Goal: Information Seeking & Learning: Check status

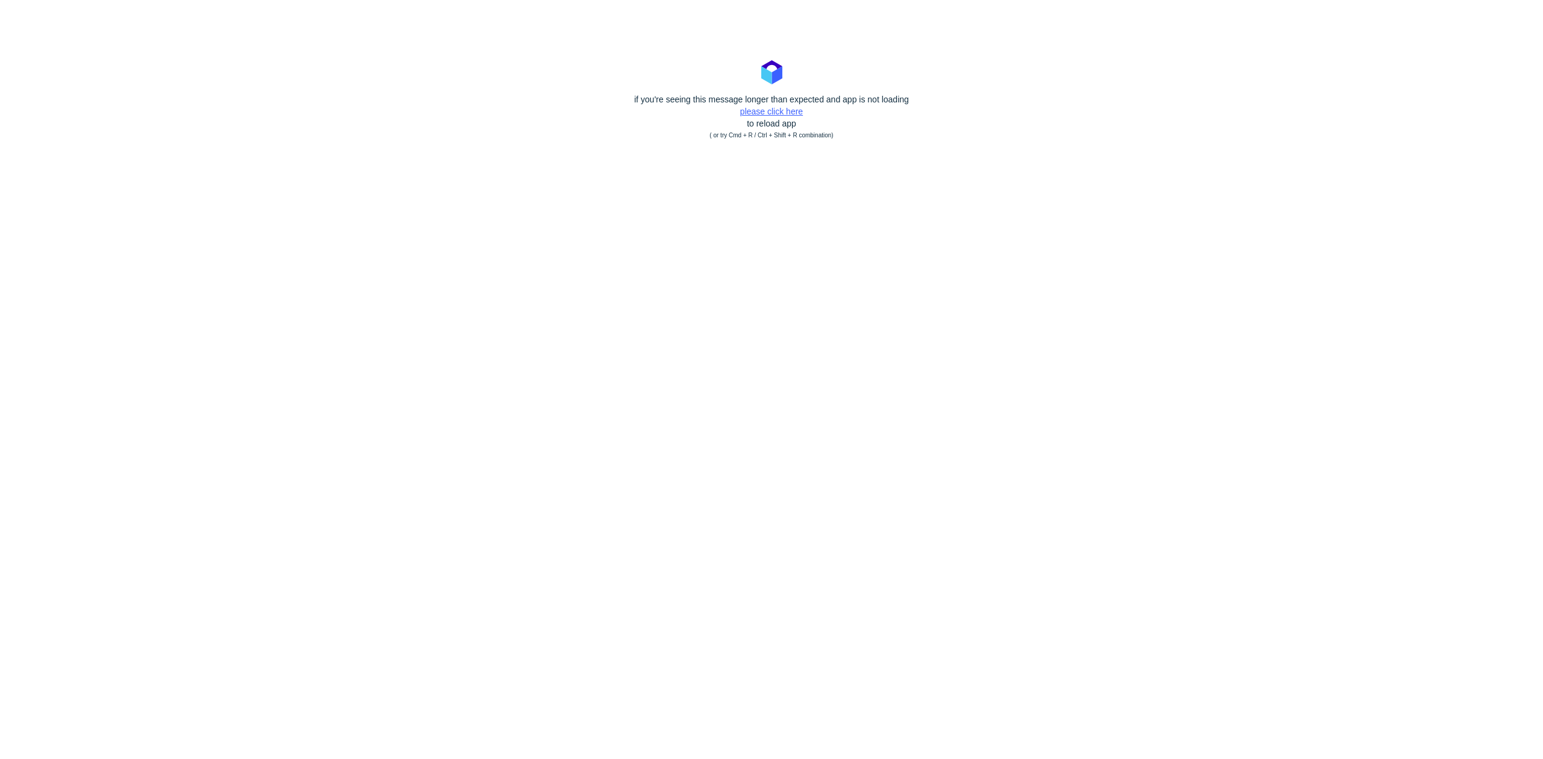
click at [770, 111] on link "please click here" at bounding box center [771, 112] width 63 height 10
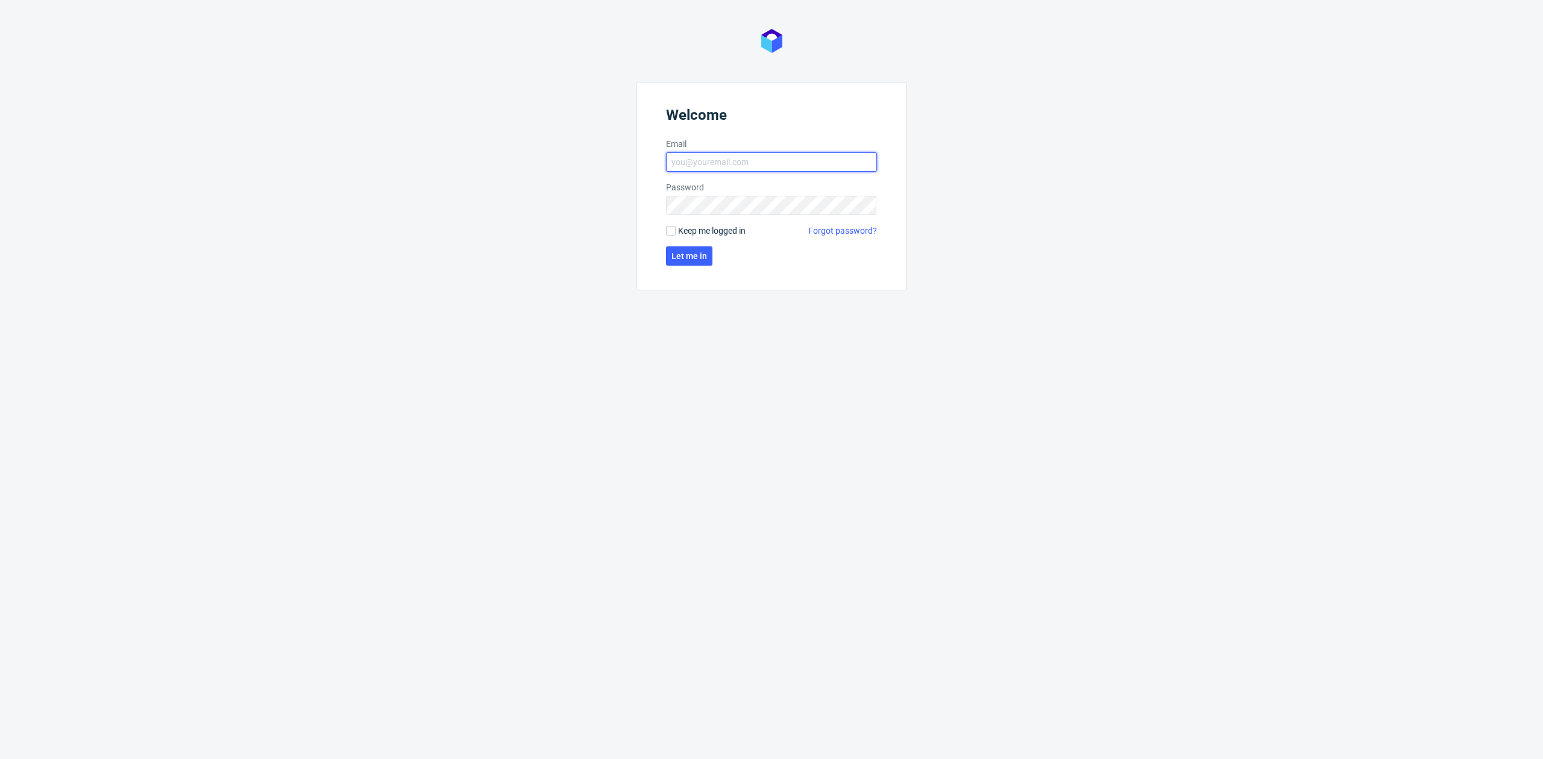
click at [695, 163] on input "Email" at bounding box center [771, 161] width 211 height 19
type input "[EMAIL_ADDRESS][DOMAIN_NAME]"
click button "Let me in" at bounding box center [689, 255] width 46 height 19
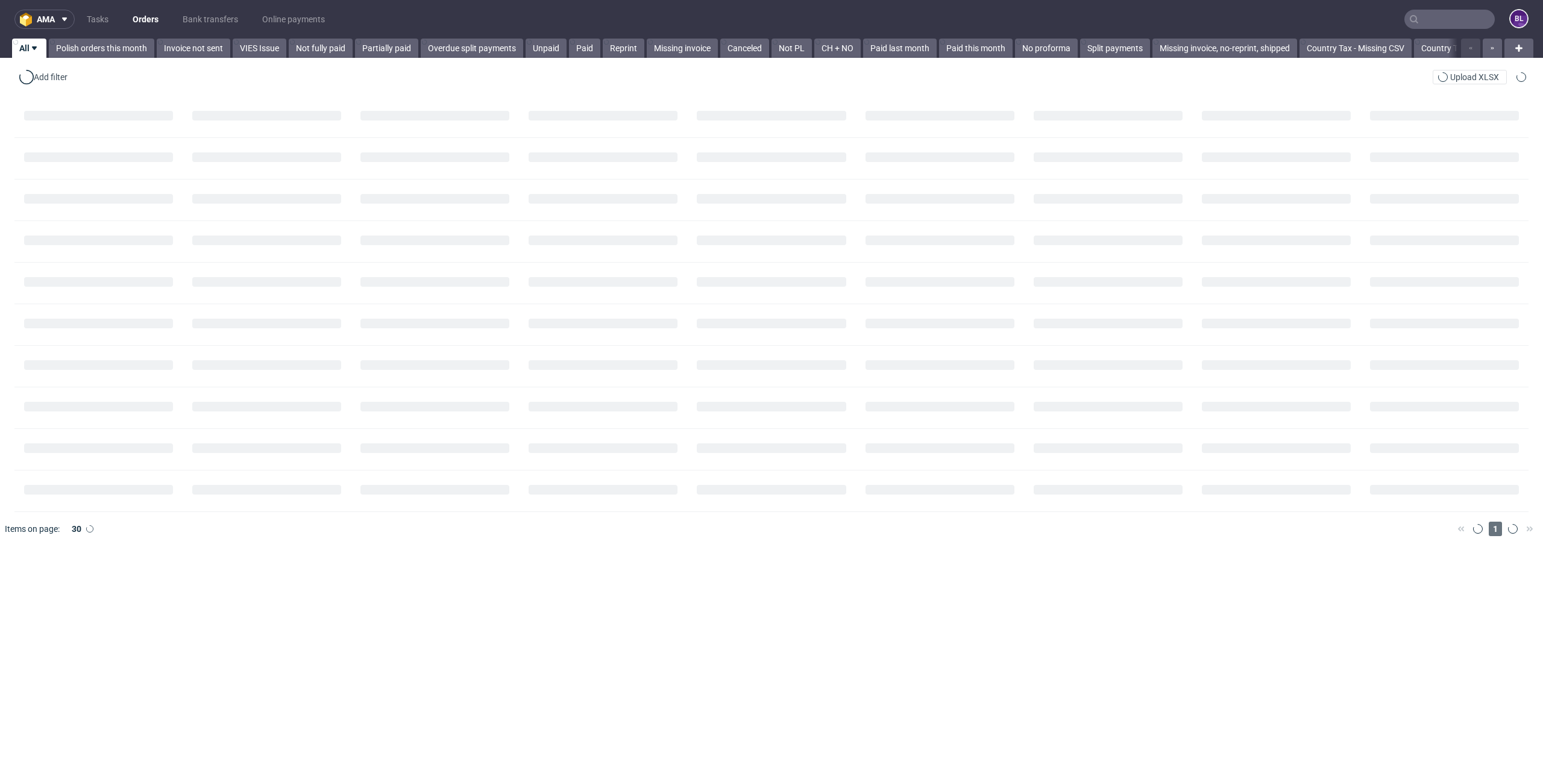
click at [1432, 3] on nav "ama Tasks Orders Bank transfers Online payments BL" at bounding box center [771, 19] width 1543 height 39
click at [1431, 13] on input "text" at bounding box center [1449, 19] width 90 height 19
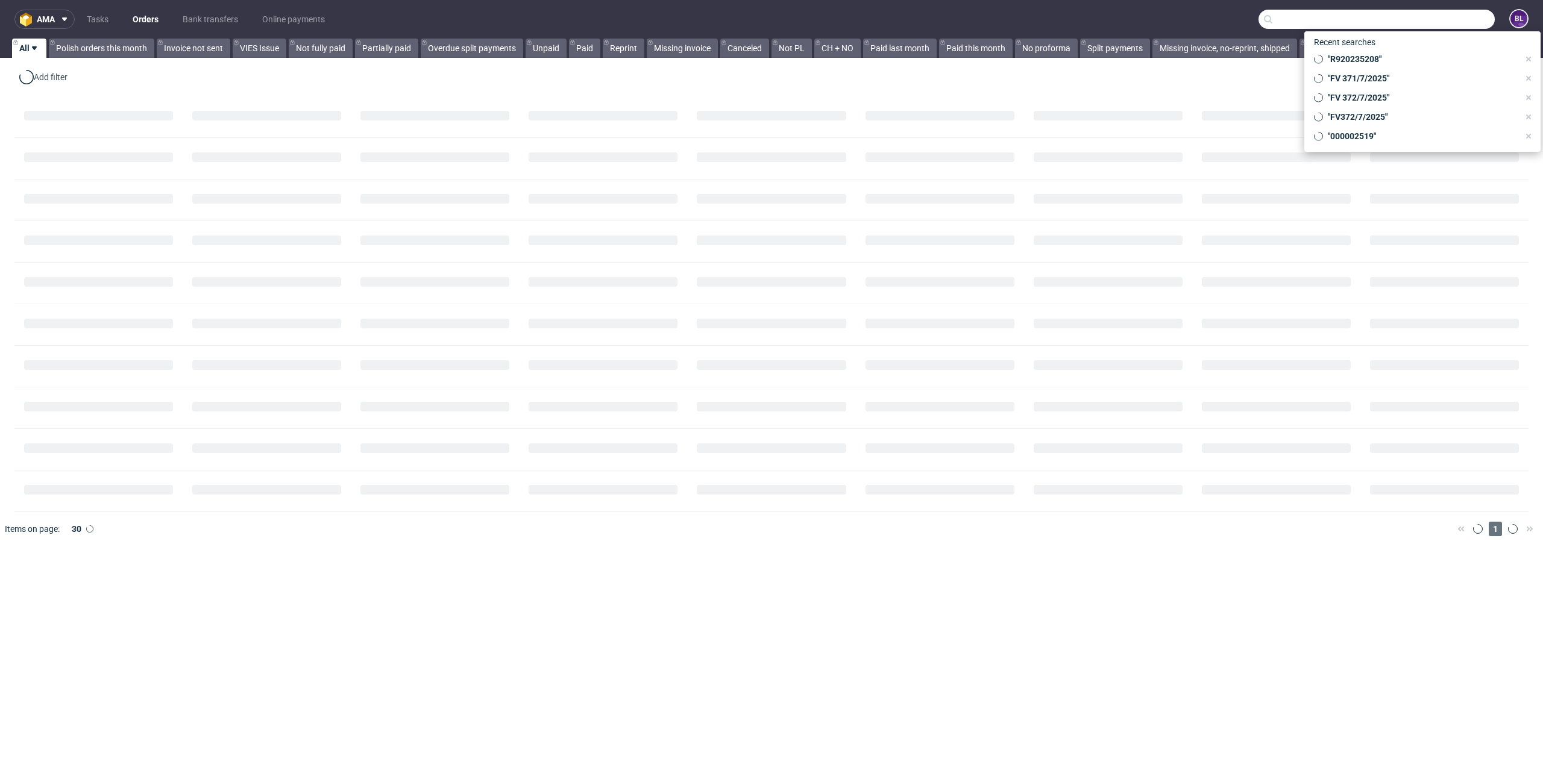
paste input "000002329"
type input "000002329"
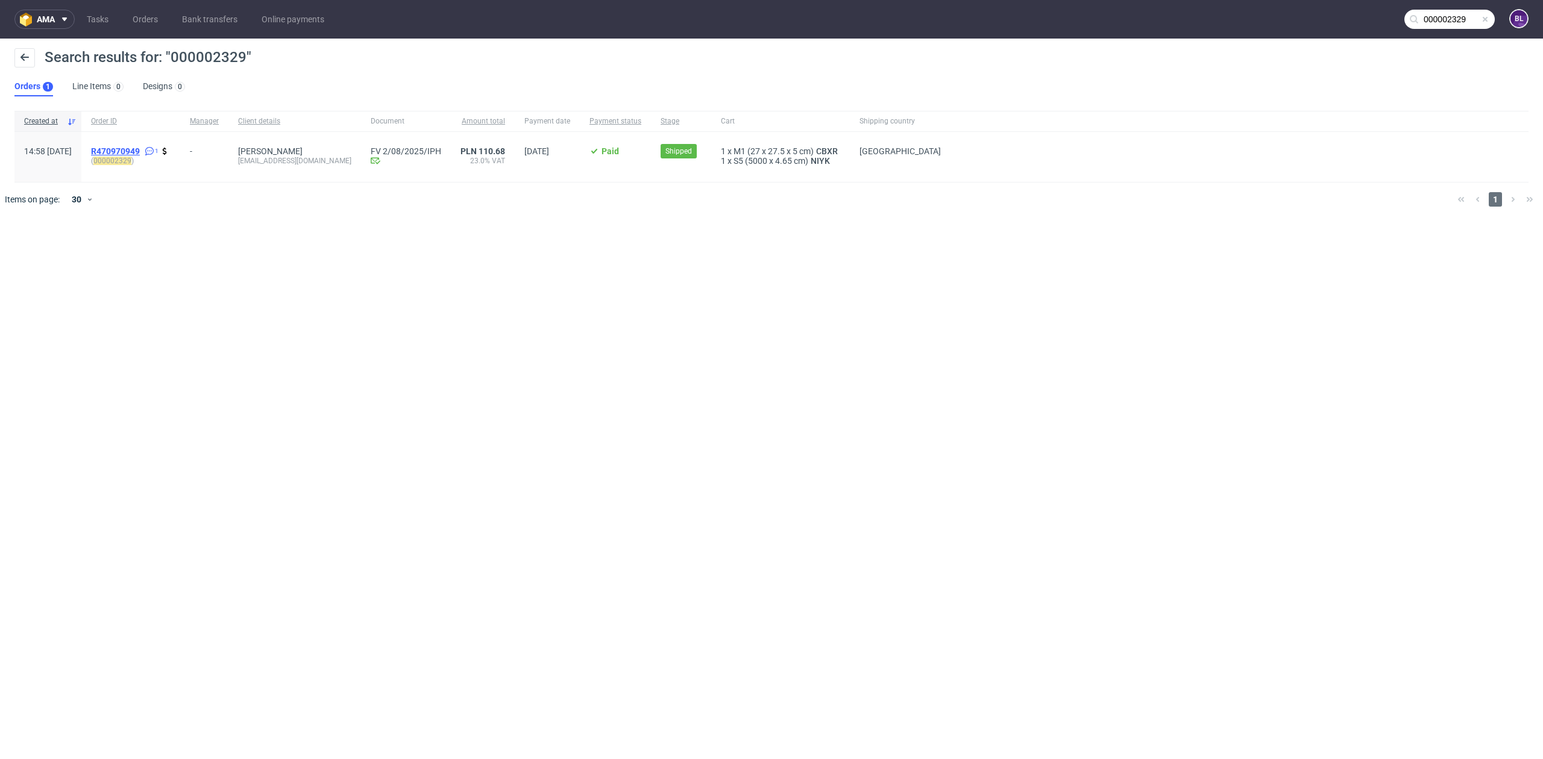
click at [140, 151] on span "R470970949" at bounding box center [115, 151] width 49 height 10
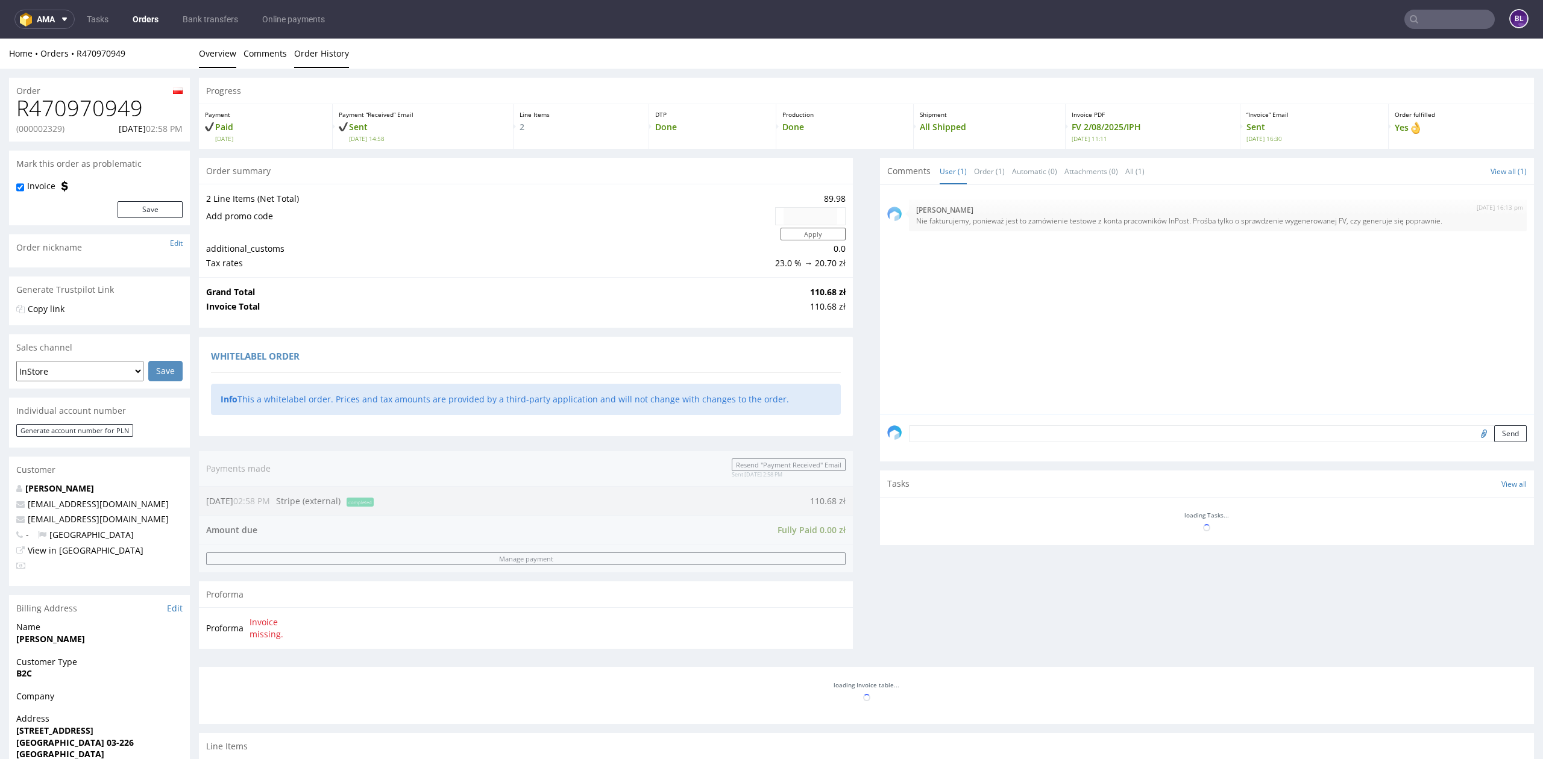
click at [305, 56] on link "Order History" at bounding box center [321, 54] width 55 height 30
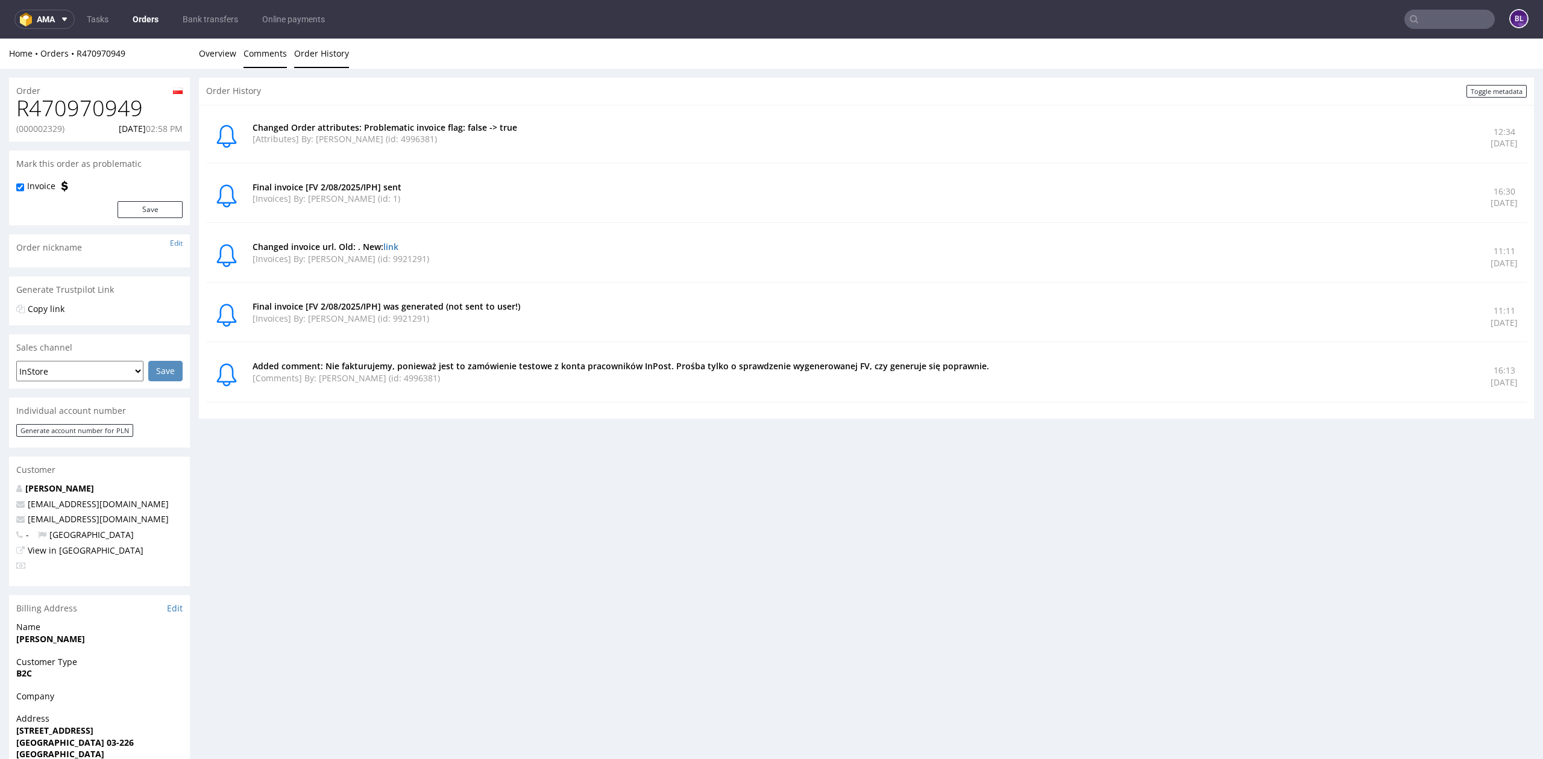
click at [268, 56] on link "Comments" at bounding box center [264, 54] width 43 height 30
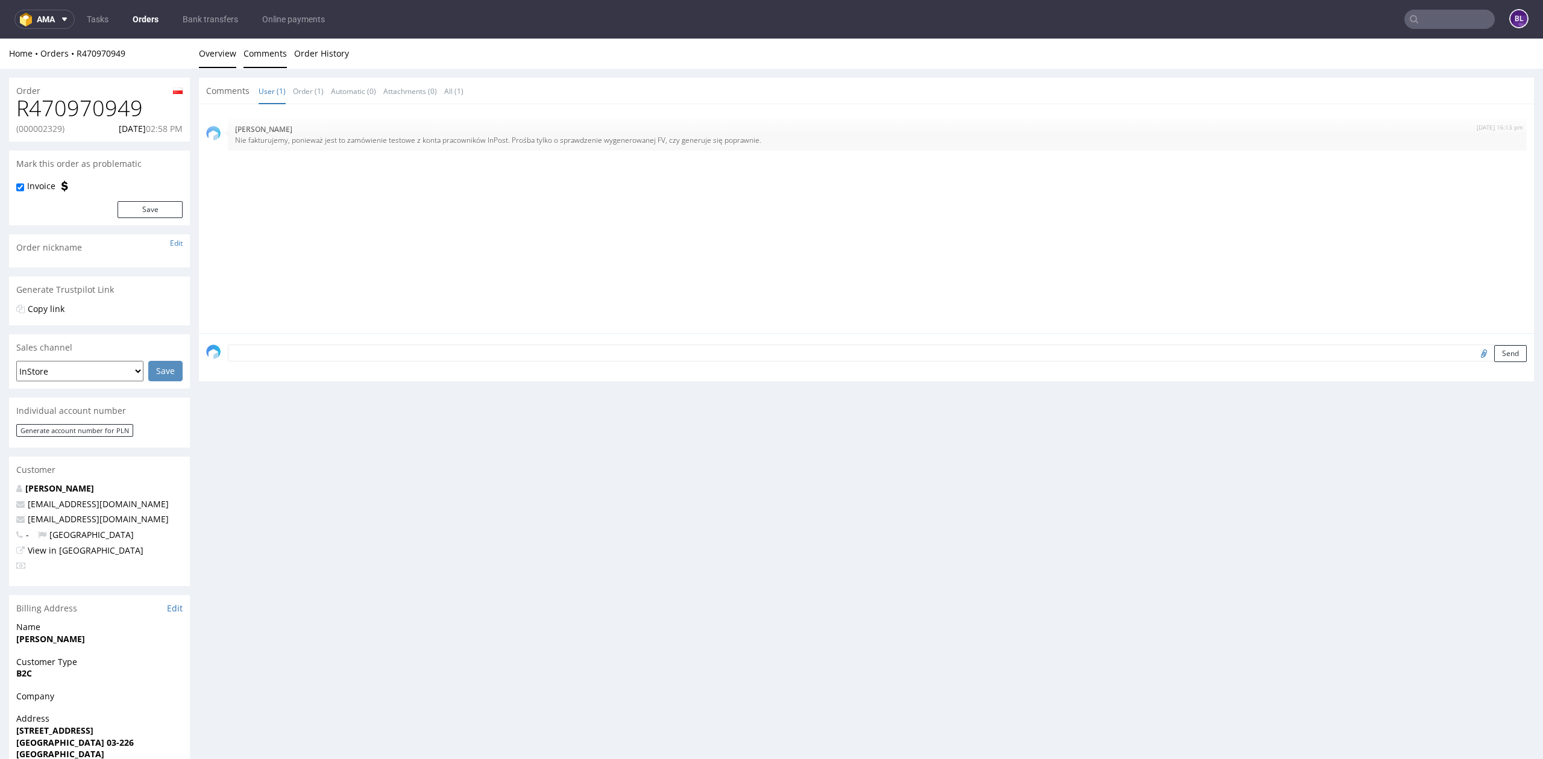
click at [225, 57] on link "Overview" at bounding box center [217, 54] width 37 height 30
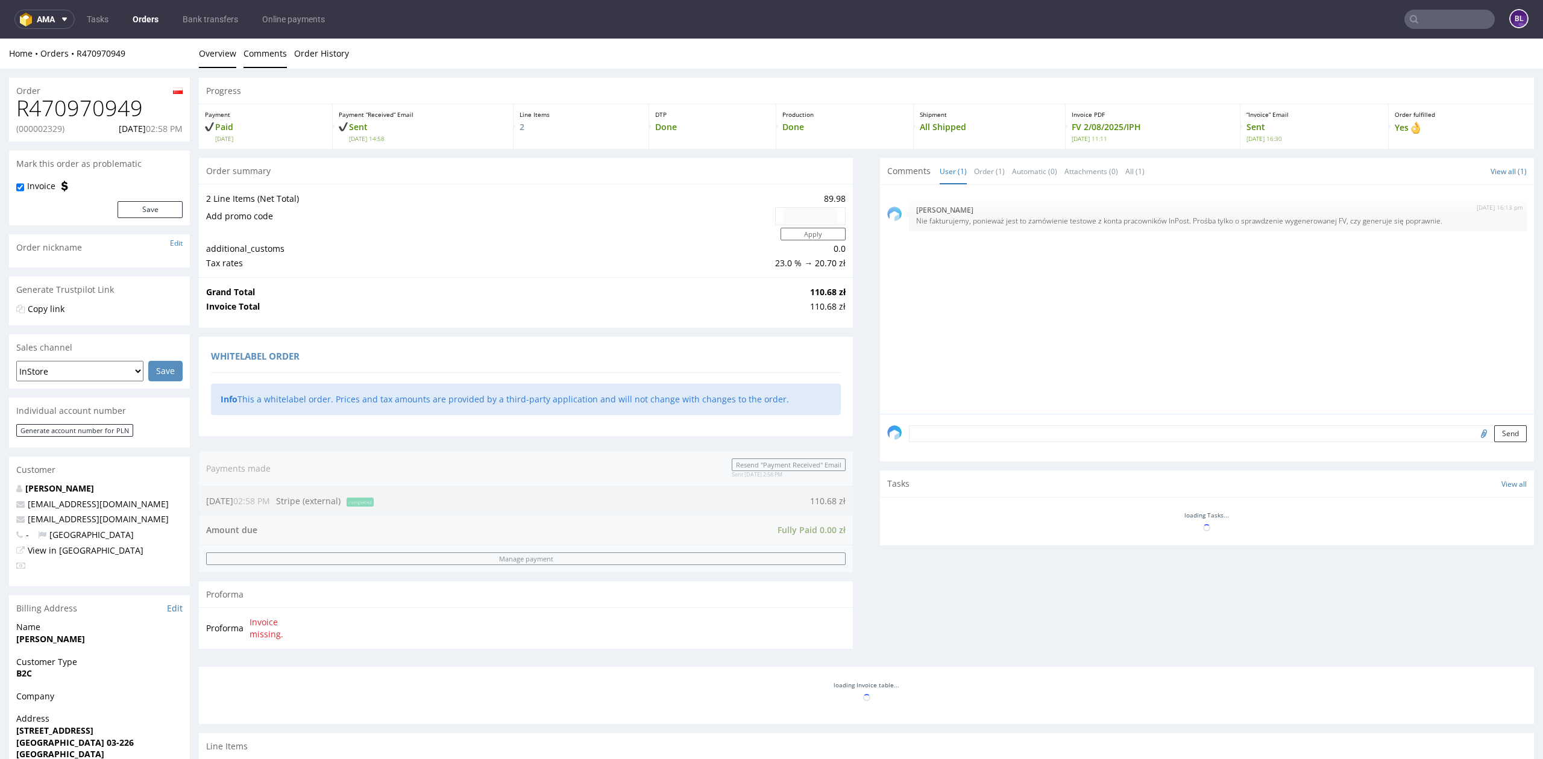
click at [254, 57] on link "Comments" at bounding box center [264, 54] width 43 height 30
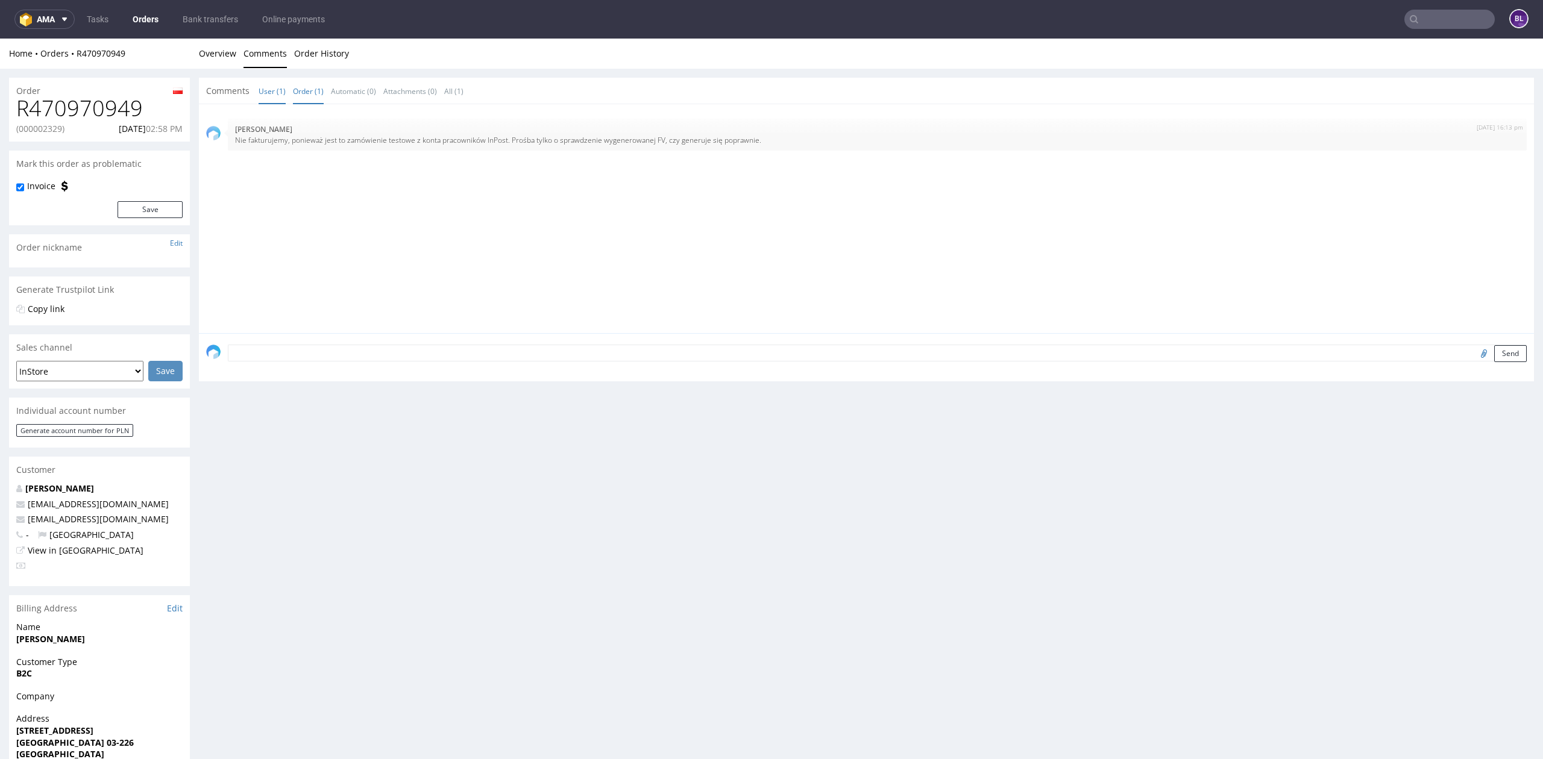
click at [301, 92] on link "Order (1)" at bounding box center [308, 91] width 31 height 26
click at [227, 59] on link "Overview" at bounding box center [217, 54] width 37 height 30
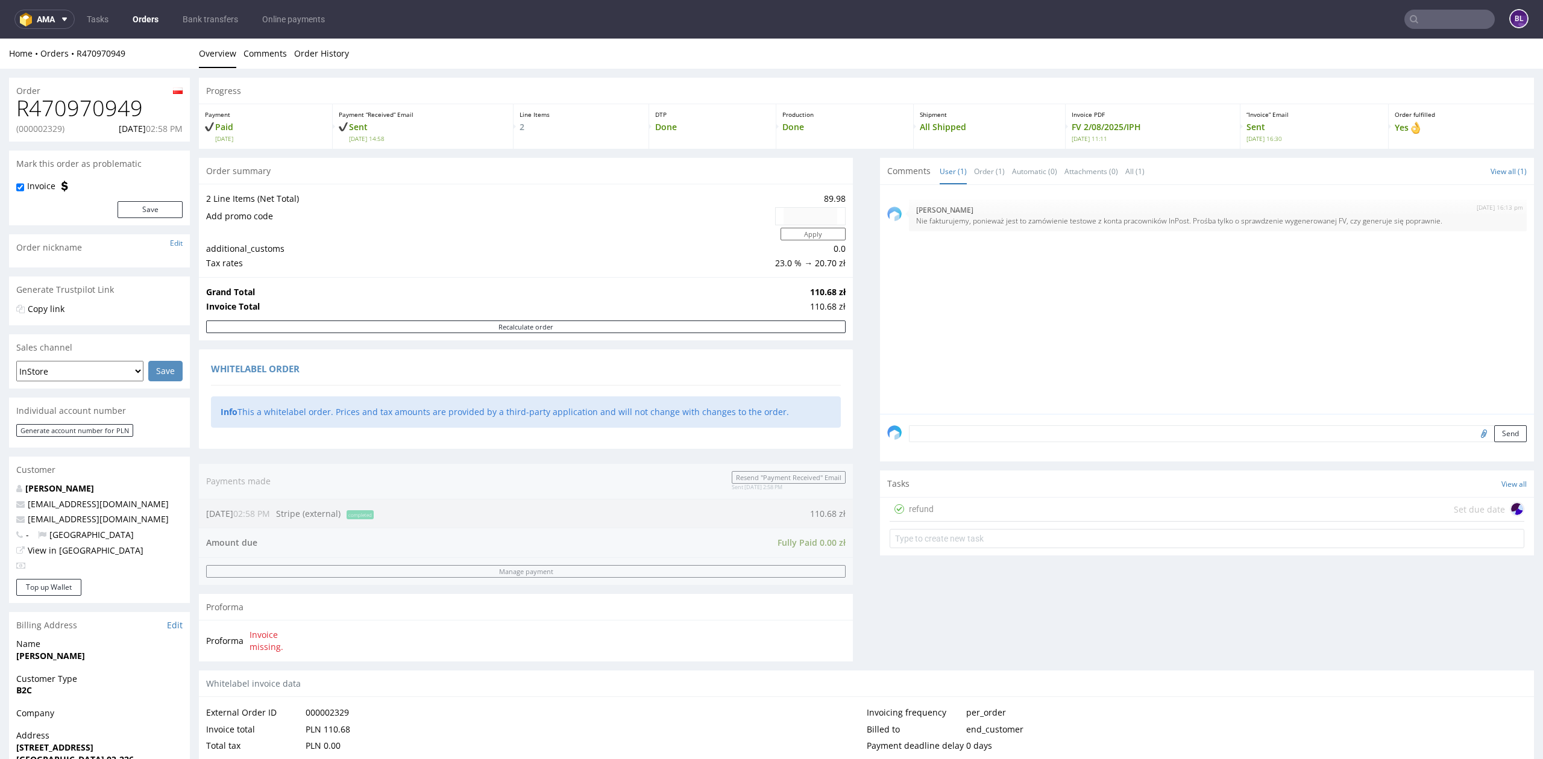
click at [1442, 17] on input "text" at bounding box center [1449, 19] width 90 height 19
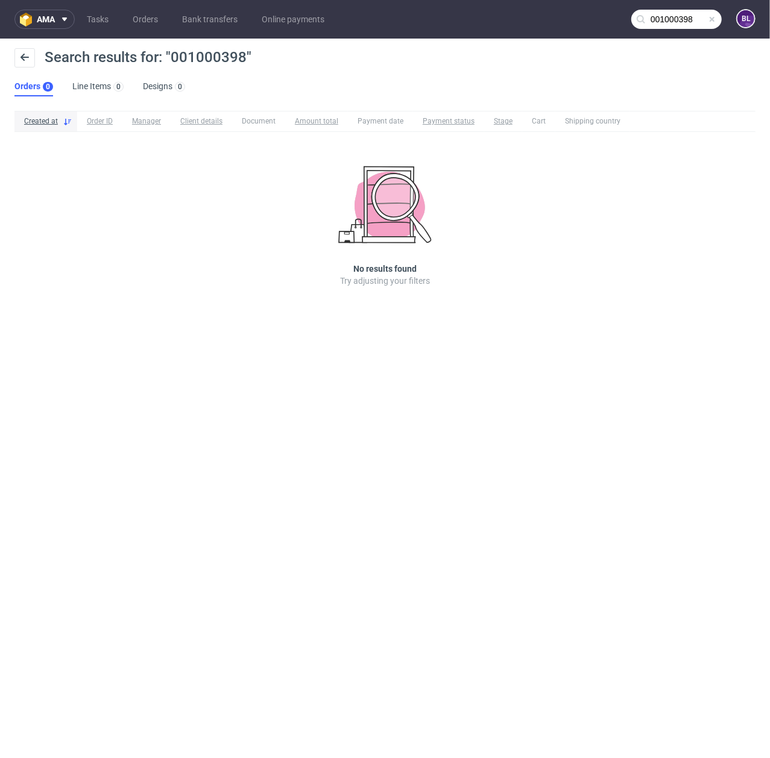
click at [690, 16] on input "001000398" at bounding box center [676, 19] width 90 height 19
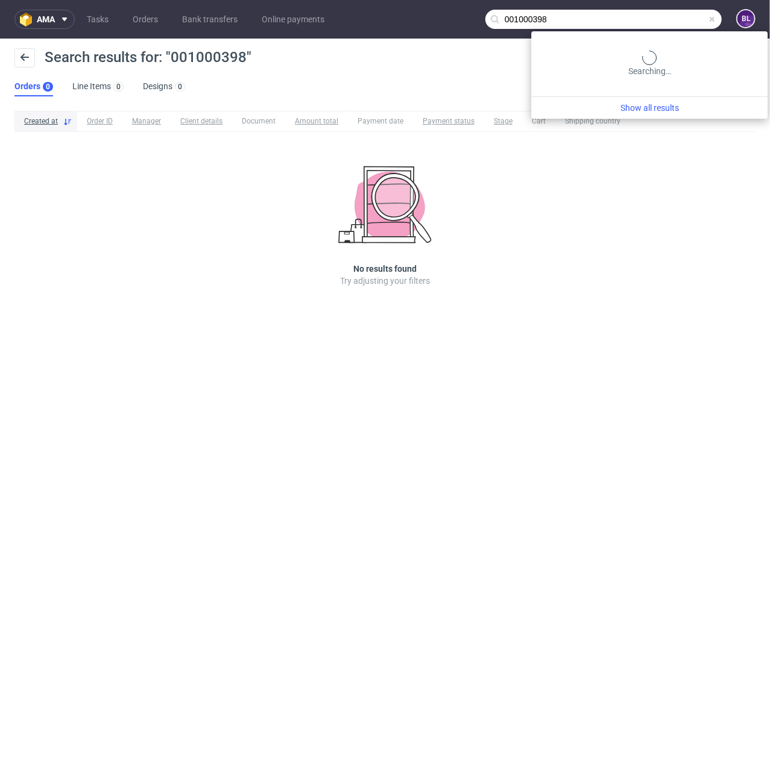
paste input "411"
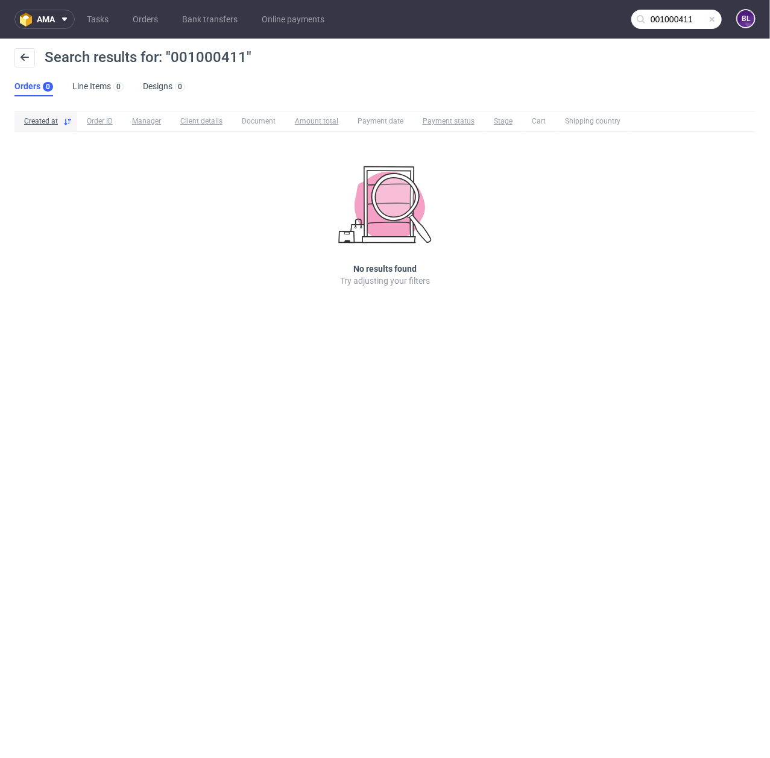
click at [675, 19] on input "001000411" at bounding box center [676, 19] width 90 height 19
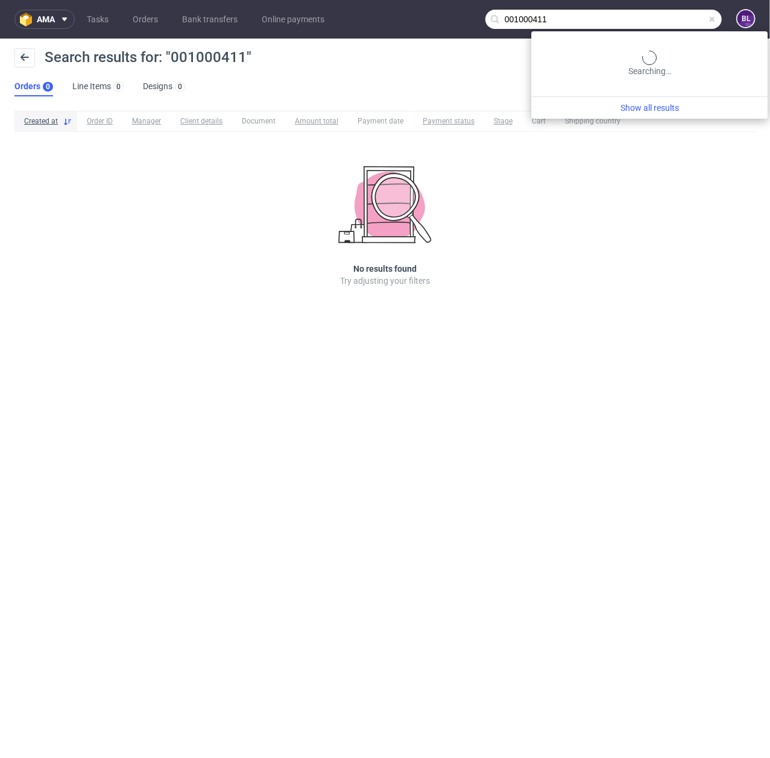
paste input "0002329"
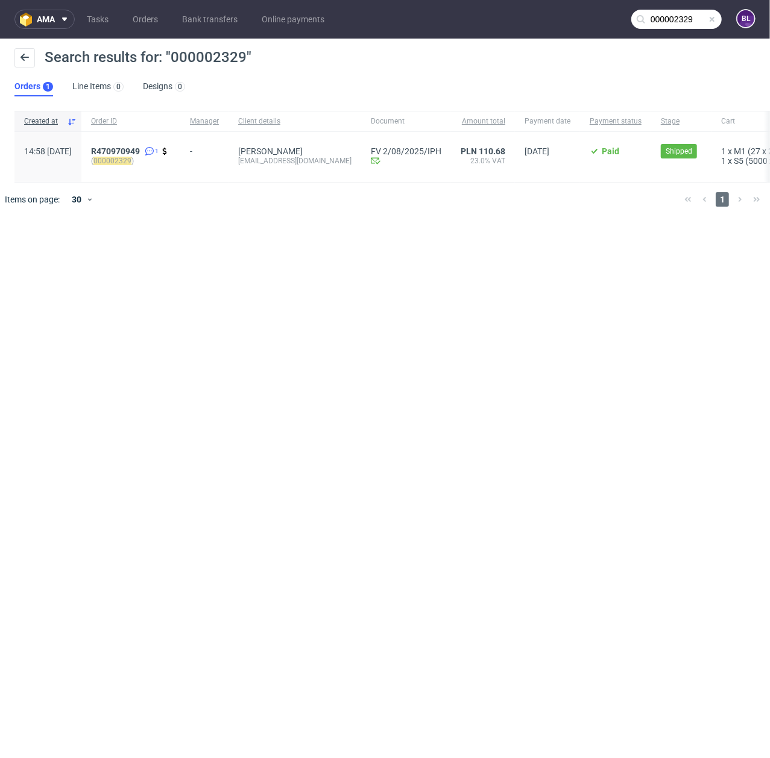
click at [694, 23] on input "000002329" at bounding box center [676, 19] width 90 height 19
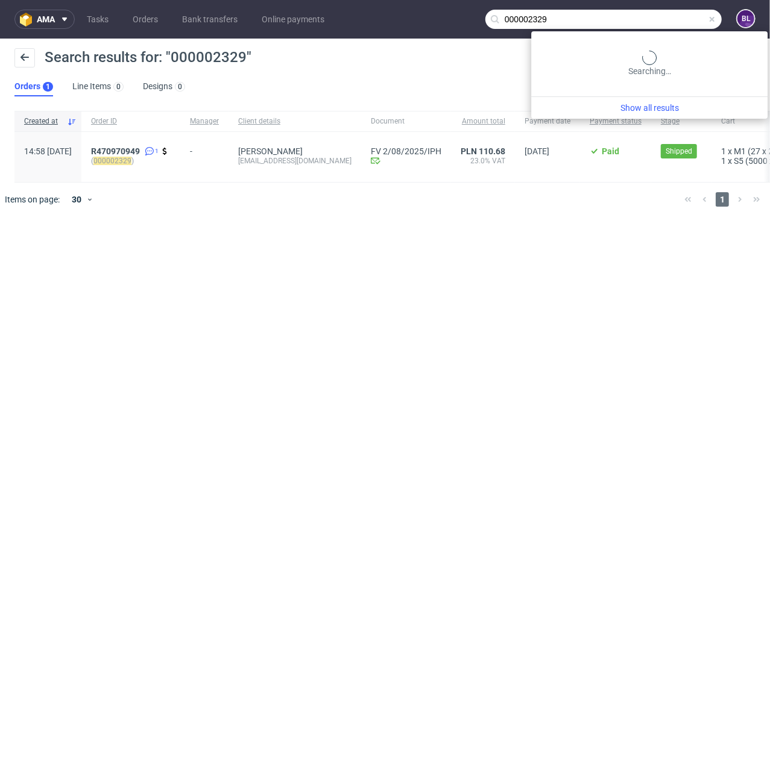
paste input "1000403"
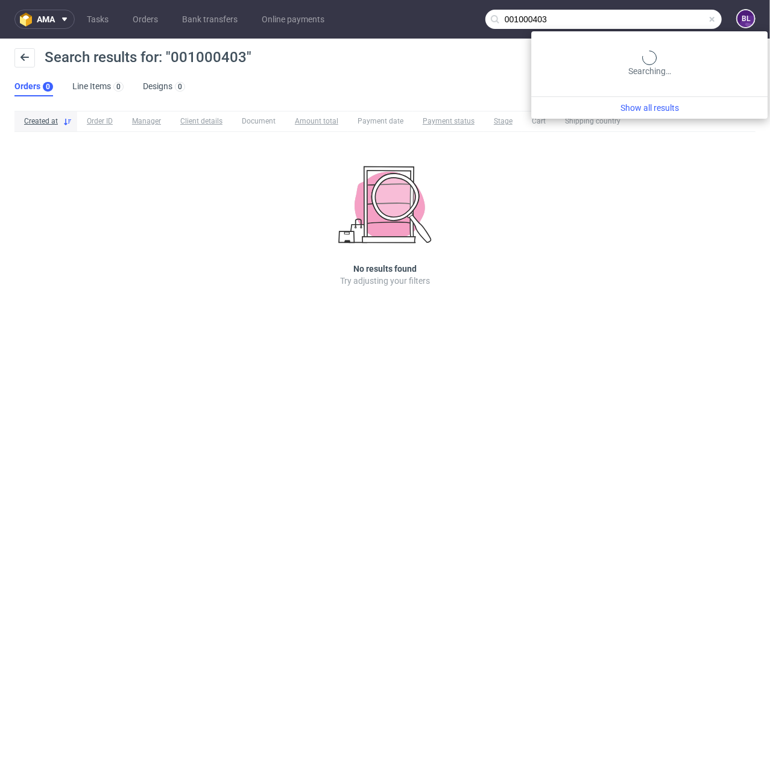
click at [687, 25] on input "001000403" at bounding box center [603, 19] width 236 height 19
paste input "1"
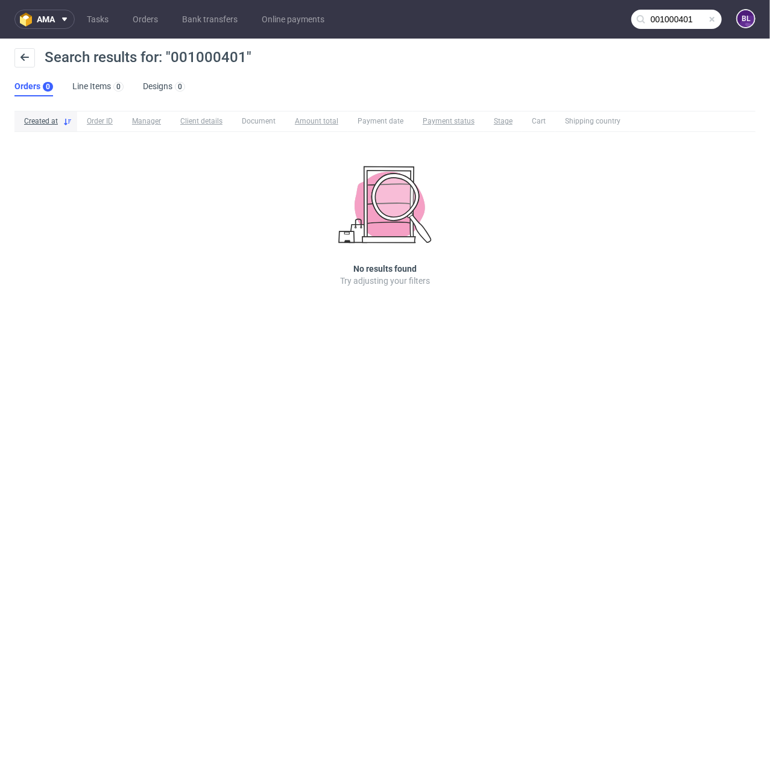
click at [673, 17] on input "001000401" at bounding box center [676, 19] width 90 height 19
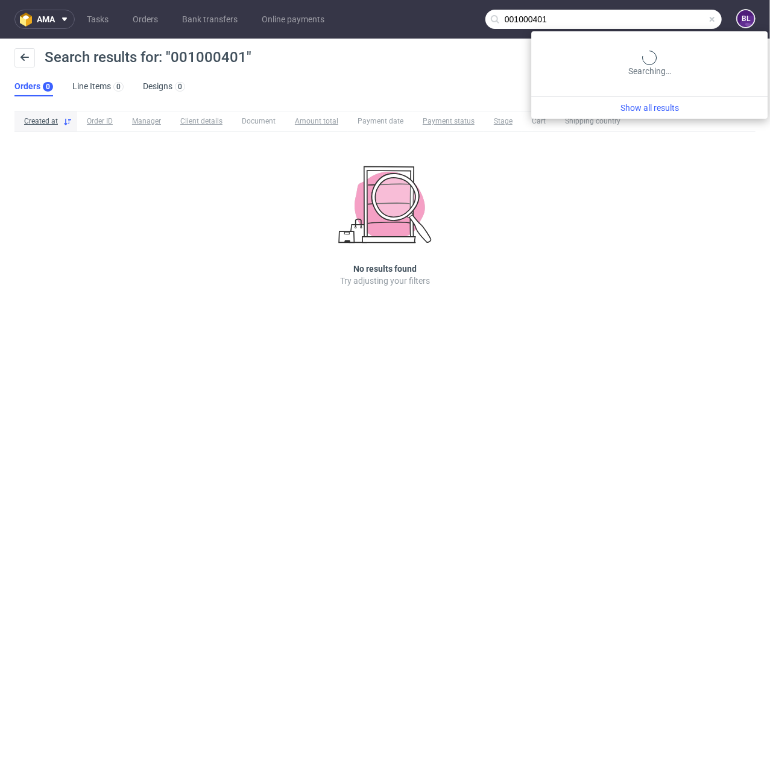
paste input "0"
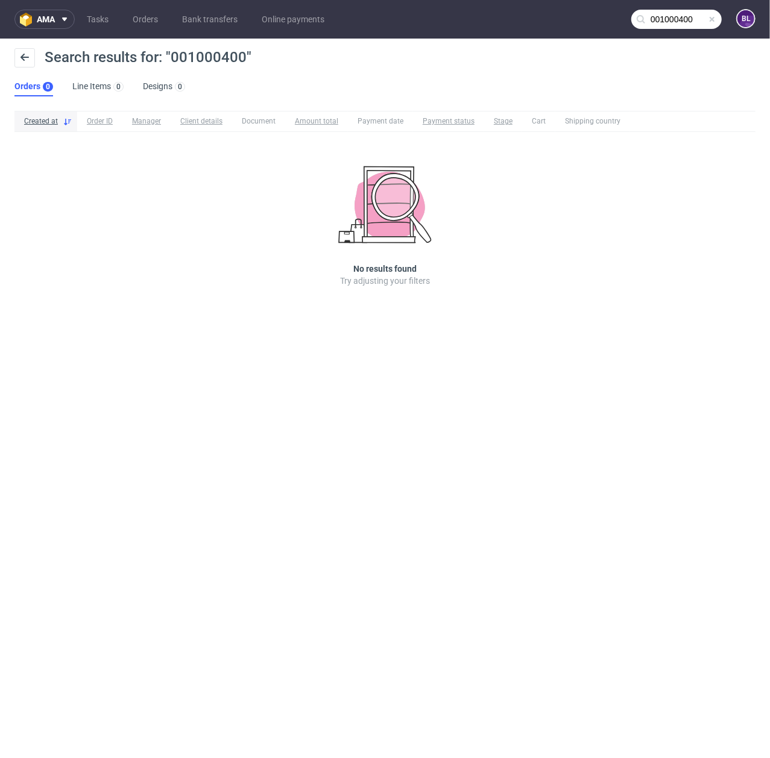
click at [675, 20] on input "001000400" at bounding box center [676, 19] width 90 height 19
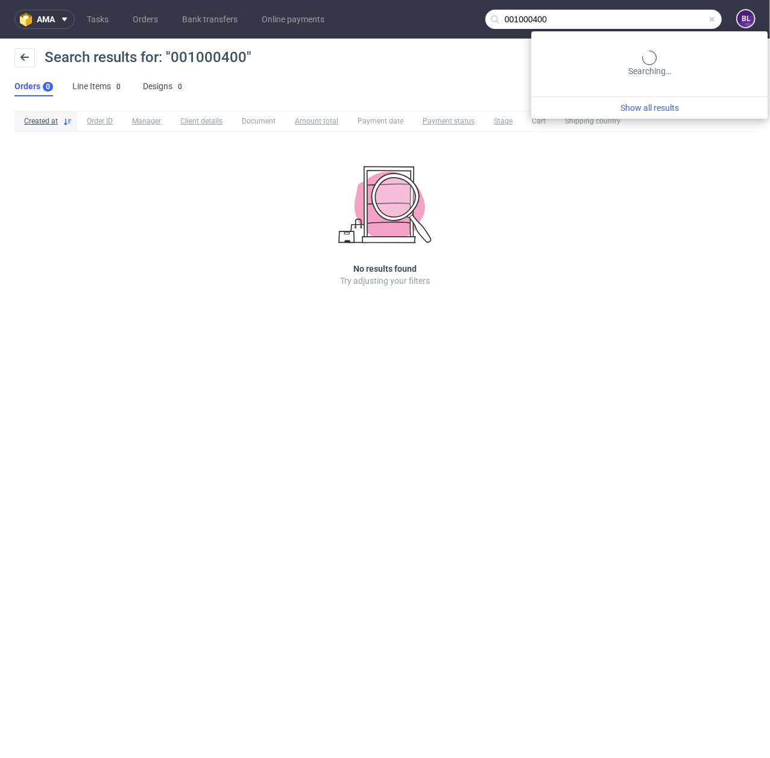
paste input "0000398"
type input "000000398"
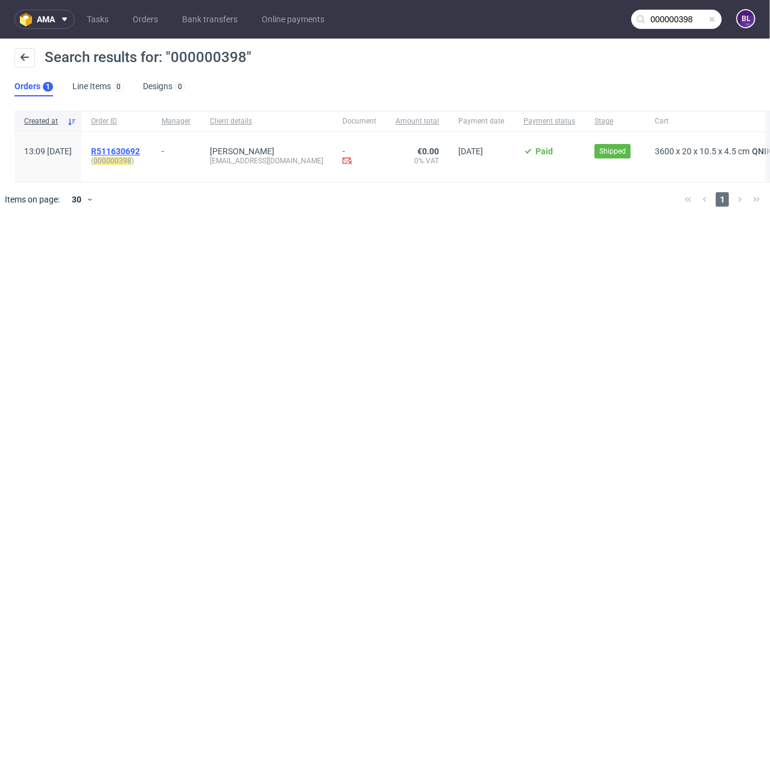
click at [140, 149] on span "R511630692" at bounding box center [115, 151] width 49 height 10
